Goal: Task Accomplishment & Management: Use online tool/utility

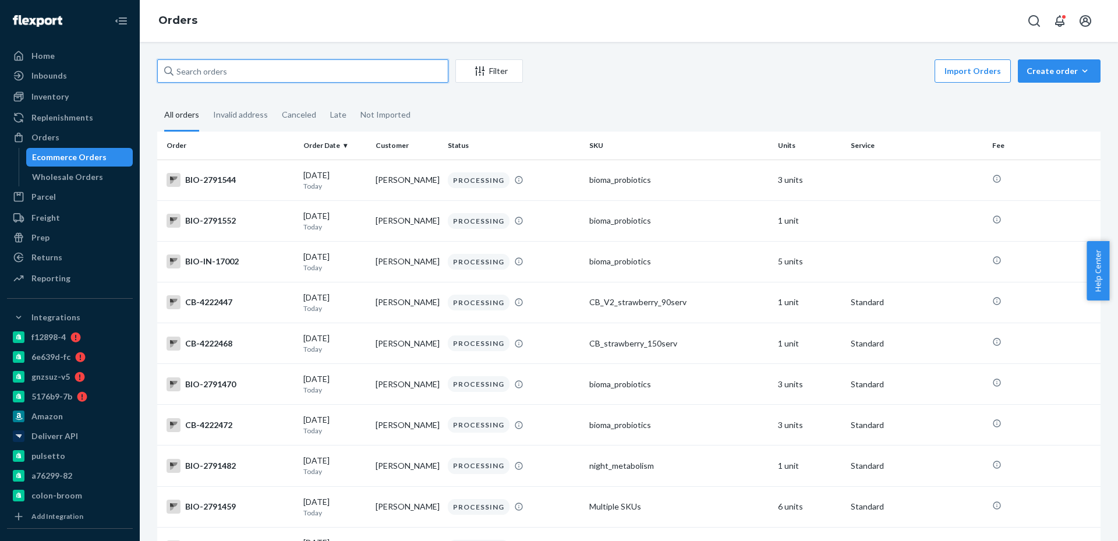
click at [292, 76] on input "text" at bounding box center [302, 70] width 291 height 23
paste input "2633393"
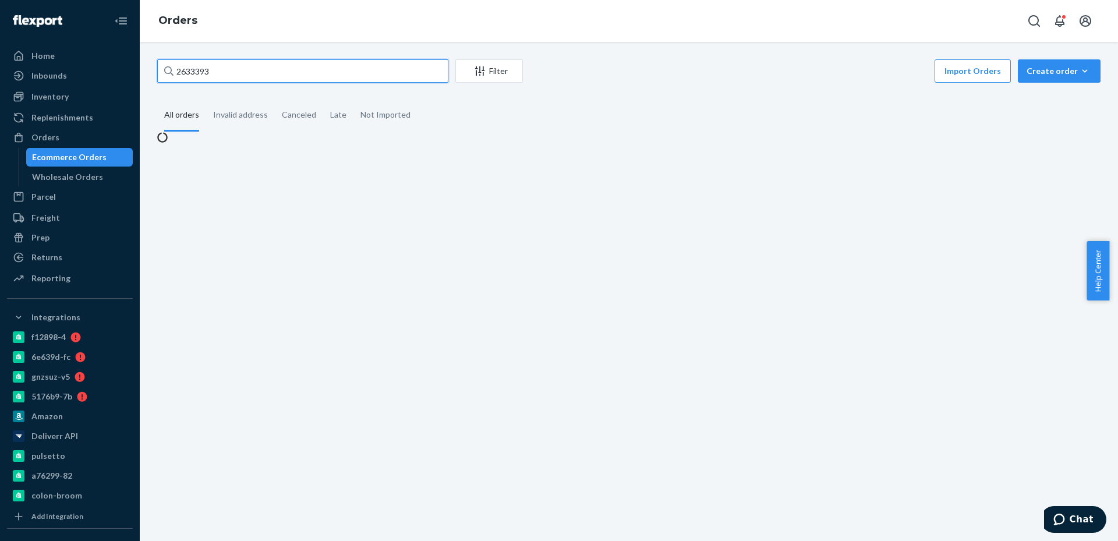
type input "2633393"
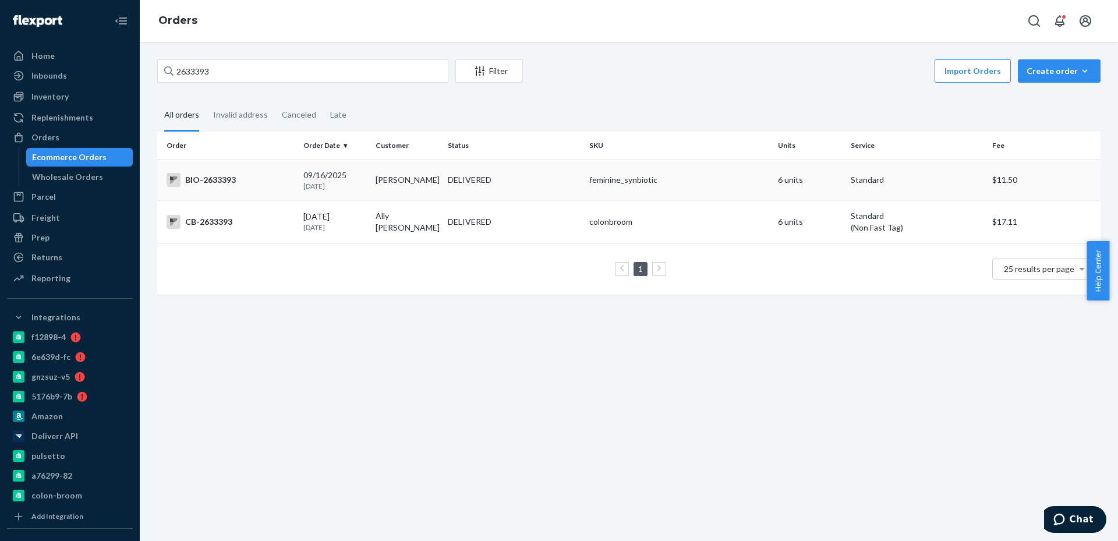
click at [274, 173] on div "BIO-2633393" at bounding box center [229, 180] width 127 height 14
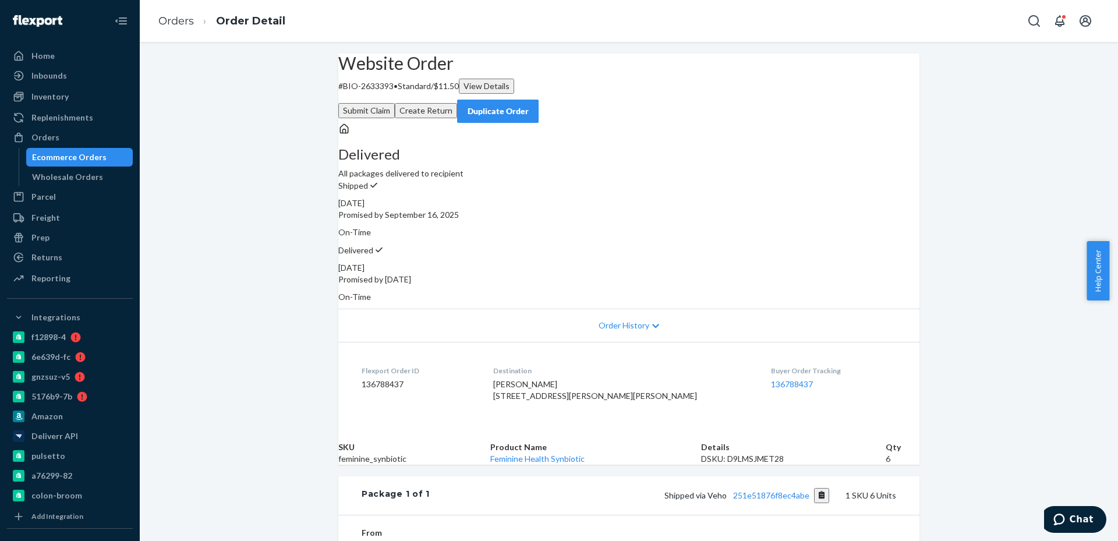
click at [457, 103] on button "Create Return" at bounding box center [426, 110] width 62 height 15
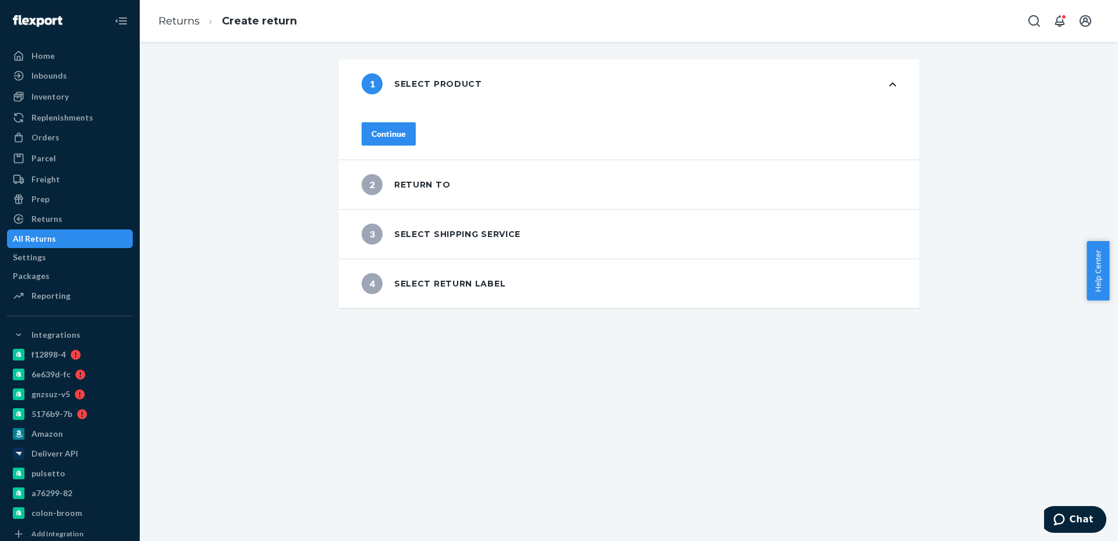
click at [423, 116] on div "1 Select product Continue" at bounding box center [628, 109] width 581 height 100
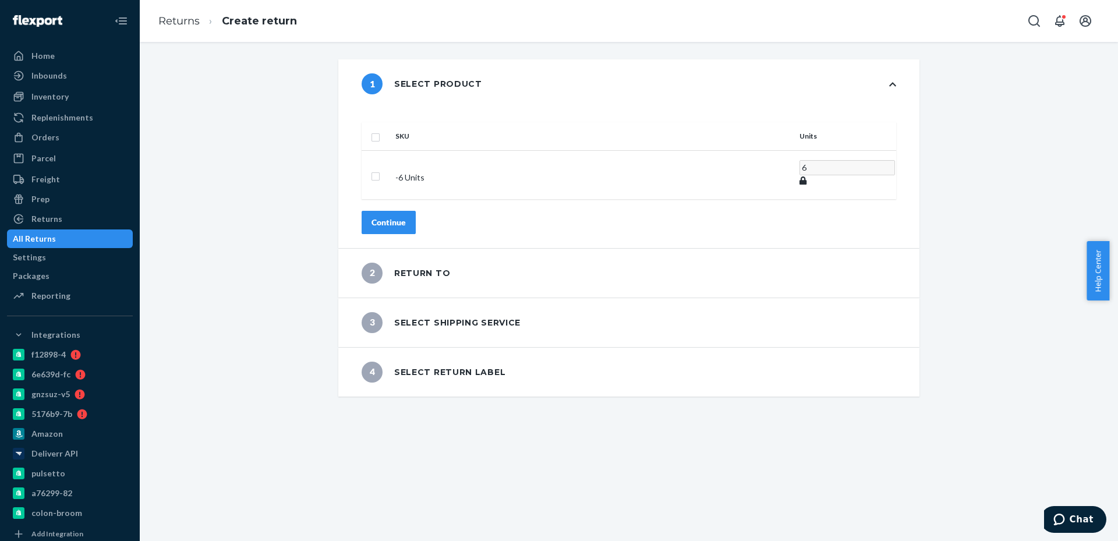
click at [424, 125] on th "SKU" at bounding box center [593, 136] width 404 height 28
click at [380, 169] on input "checkbox" at bounding box center [375, 175] width 9 height 12
checkbox input "true"
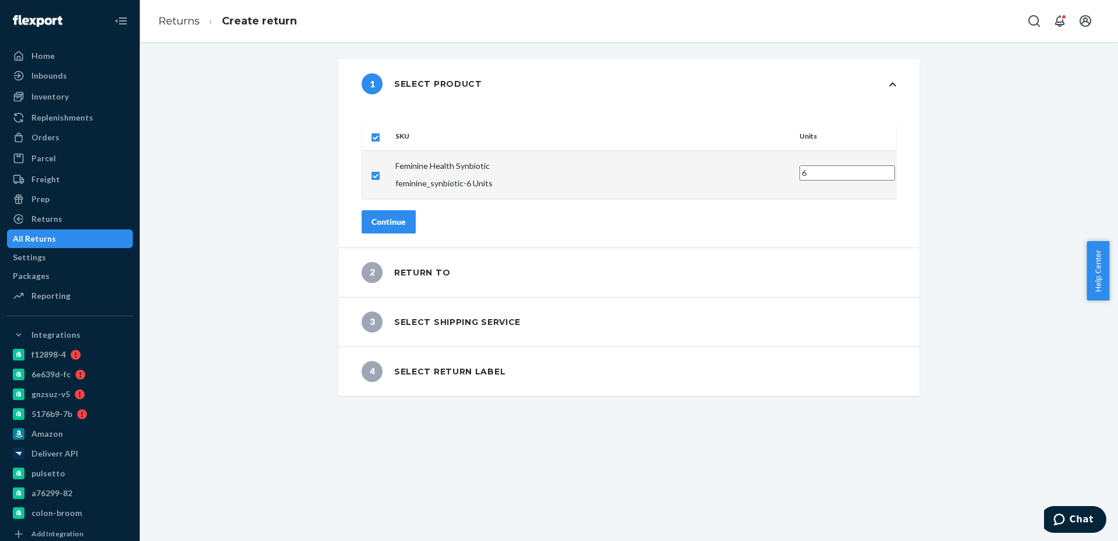
click at [406, 216] on div "Continue" at bounding box center [388, 222] width 34 height 12
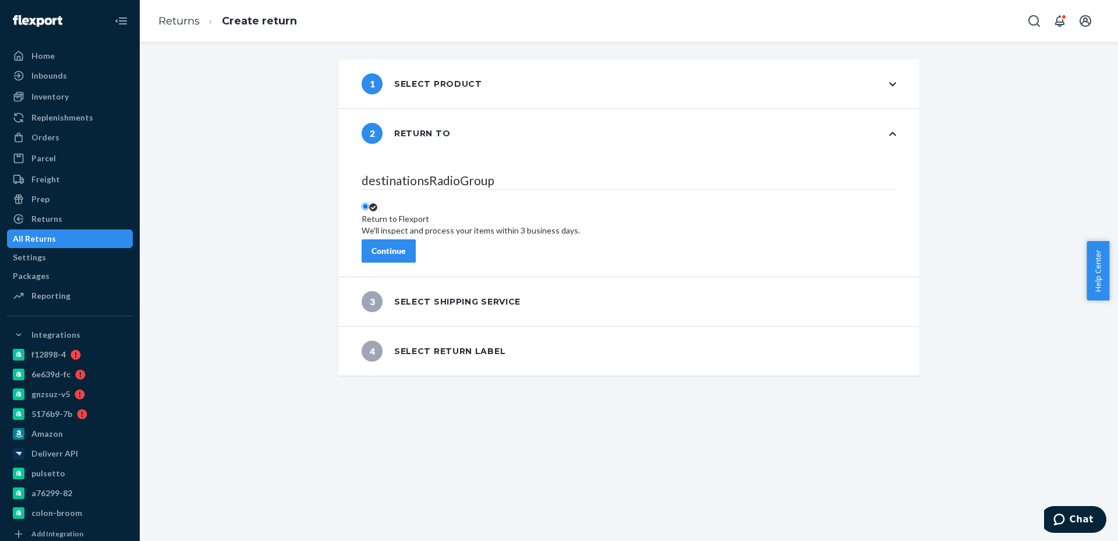
drag, startPoint x: 430, startPoint y: 237, endPoint x: 438, endPoint y: 160, distance: 77.9
click at [416, 239] on button "Continue" at bounding box center [389, 250] width 54 height 23
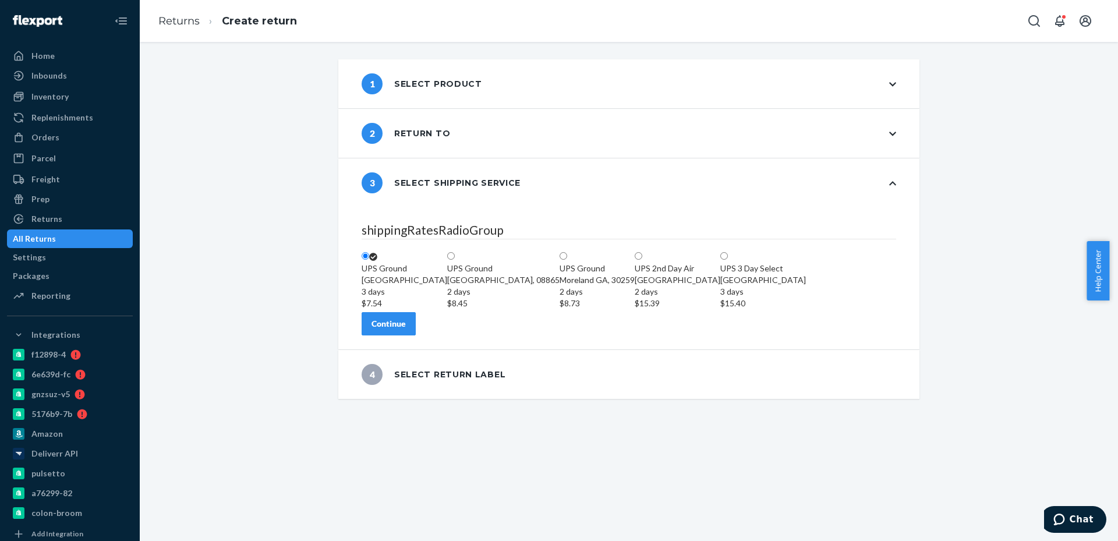
click at [406, 329] on div "Continue" at bounding box center [388, 324] width 34 height 12
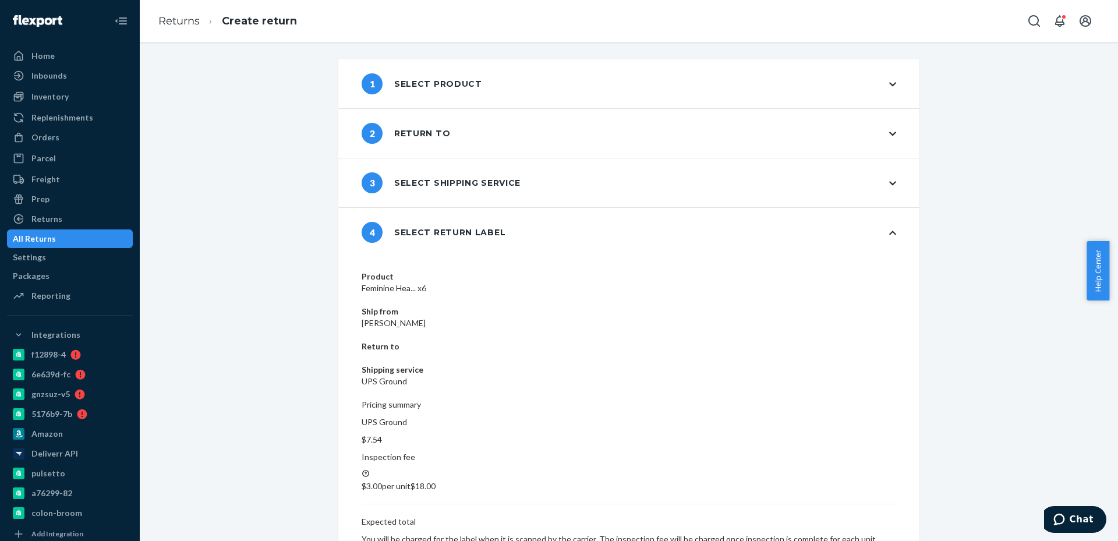
drag, startPoint x: 519, startPoint y: 277, endPoint x: 587, endPoint y: 277, distance: 68.1
click at [587, 317] on dd "Yalonda Wilson" at bounding box center [629, 323] width 534 height 12
copy dd "Yalonda Wilson"
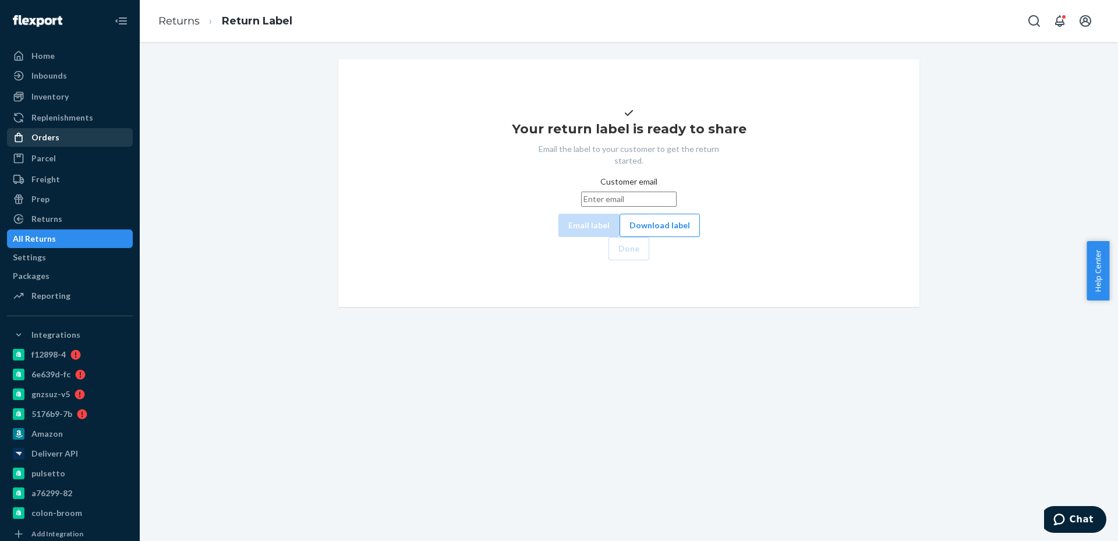
click at [58, 140] on div "Orders" at bounding box center [69, 137] width 123 height 16
click at [622, 237] on button "Download label" at bounding box center [659, 225] width 80 height 23
